Goal: Task Accomplishment & Management: Complete application form

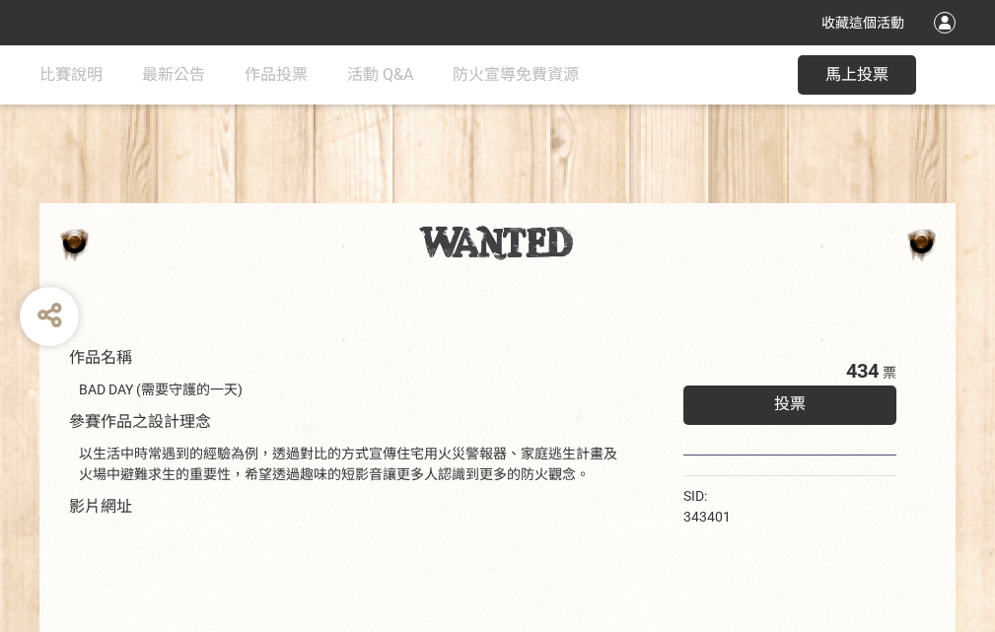
click at [948, 41] on div "收藏這個活動" at bounding box center [497, 22] width 995 height 45
click at [616, 194] on div "作品名稱 BAD DAY (需要守護的一天) 參賽作品之設計理念 以生活中時常遇到的經驗為例，透過對比的方式宣傳住宅用火災警報器、家庭逃生計畫及火場中避難求生…" at bounding box center [497, 459] width 995 height 829
click at [785, 399] on span "投票" at bounding box center [790, 403] width 32 height 19
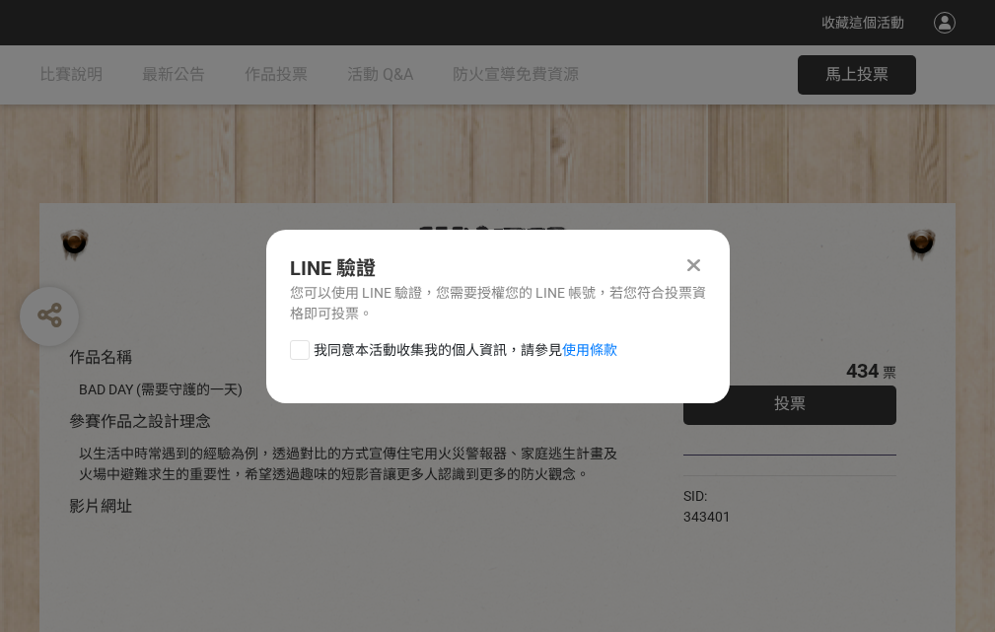
click at [298, 346] on div at bounding box center [300, 350] width 20 height 20
checkbox input "true"
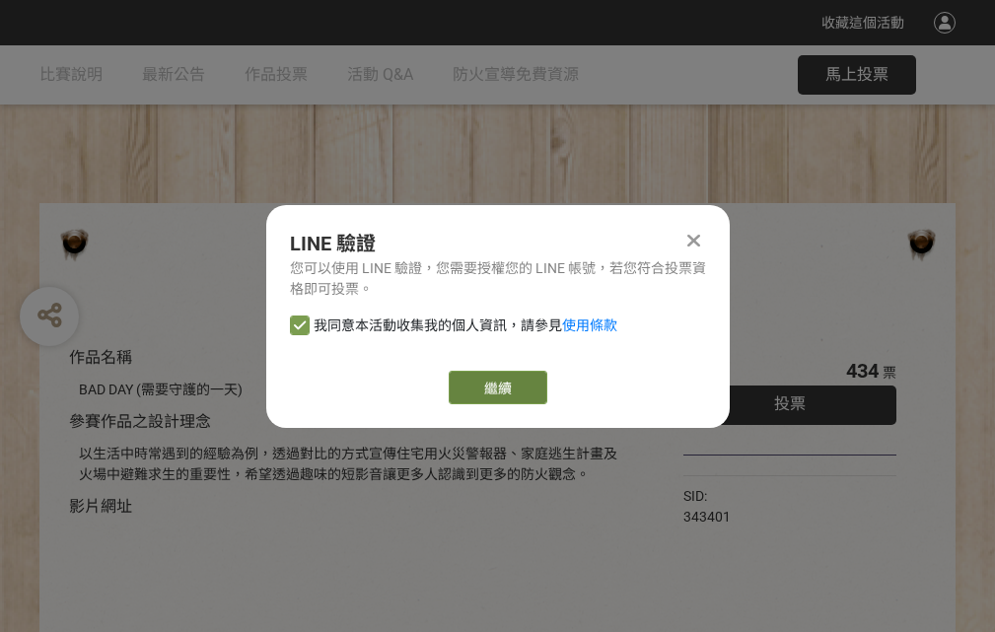
click at [496, 388] on link "繼續" at bounding box center [498, 388] width 99 height 34
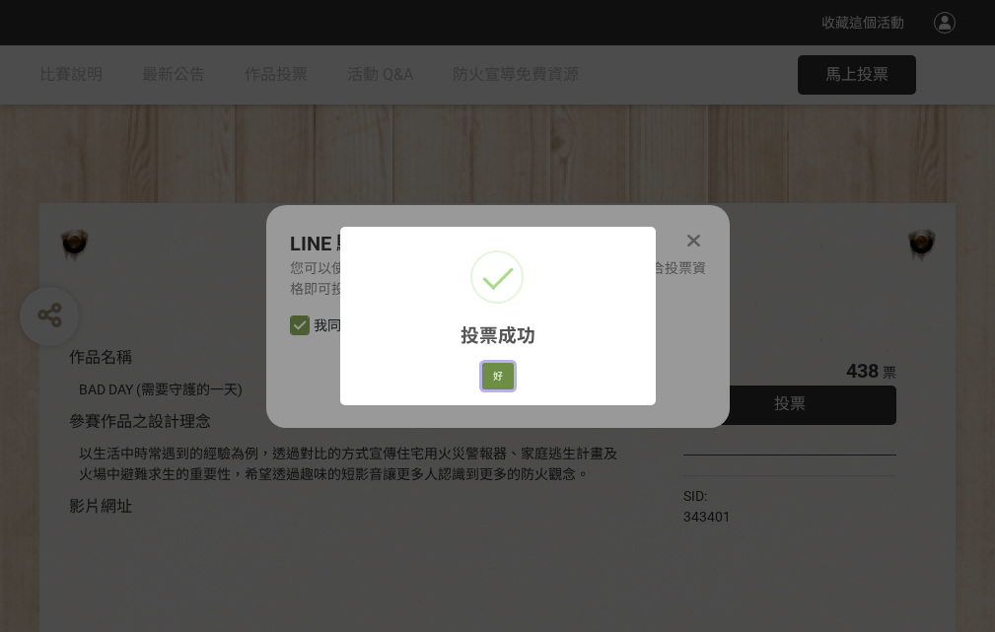
click at [492, 373] on button "好" at bounding box center [498, 377] width 32 height 28
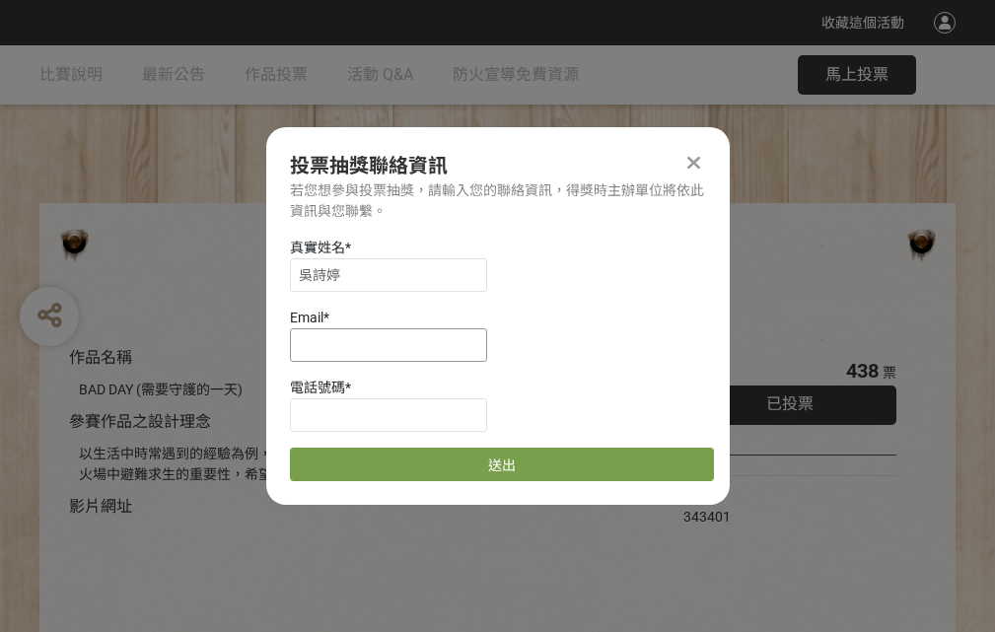
click at [394, 344] on input at bounding box center [388, 345] width 197 height 34
type input "[EMAIL_ADDRESS][DOMAIN_NAME]"
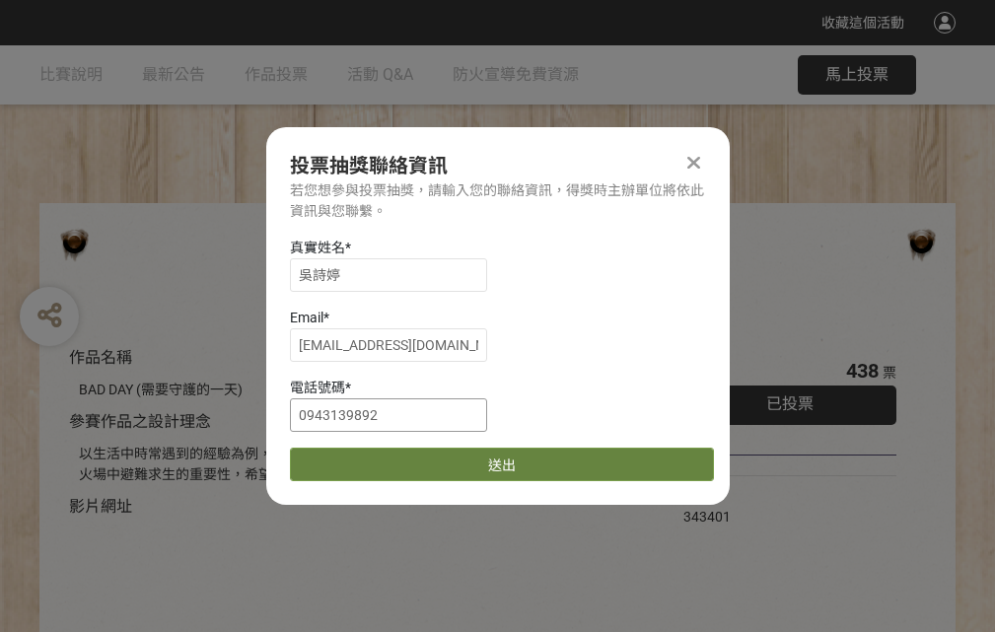
type input "0943139892"
click at [346, 458] on button "送出" at bounding box center [502, 465] width 424 height 34
